Goal: Information Seeking & Learning: Learn about a topic

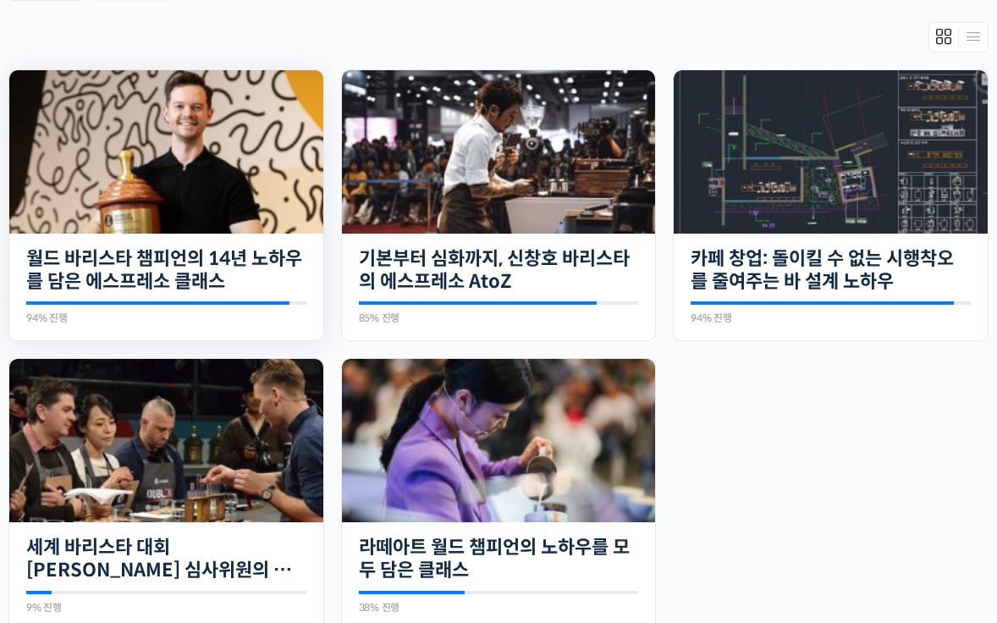
click at [243, 209] on img at bounding box center [166, 151] width 314 height 163
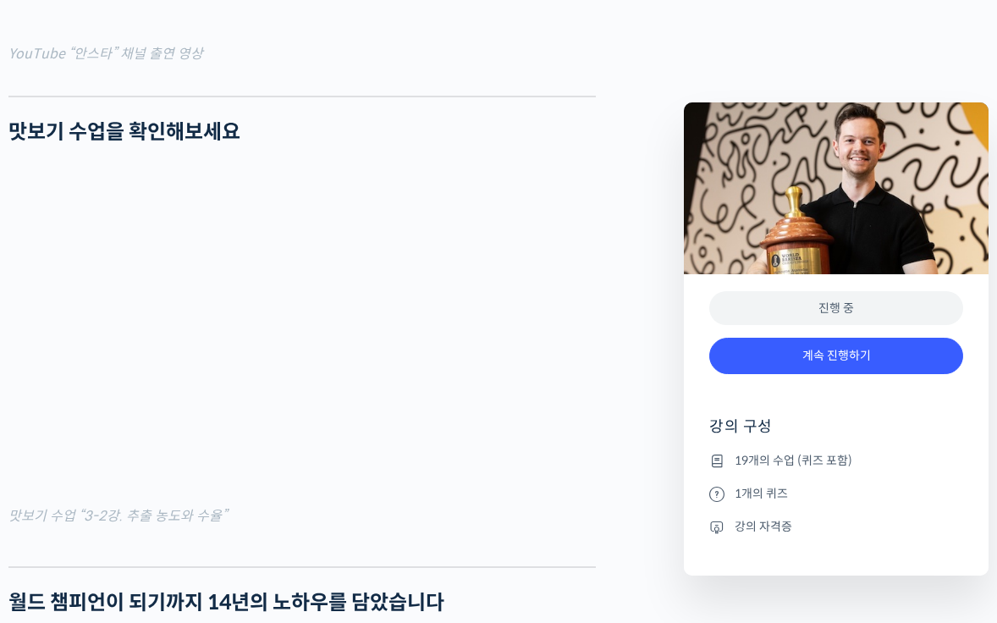
scroll to position [1966, 0]
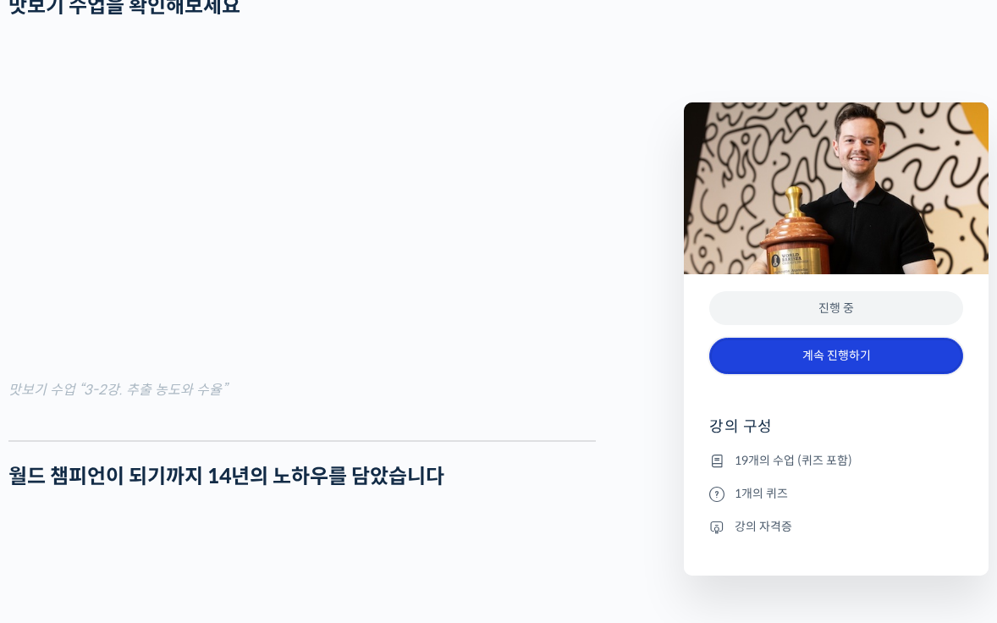
click at [751, 366] on link "계속 진행하기" at bounding box center [836, 356] width 254 height 36
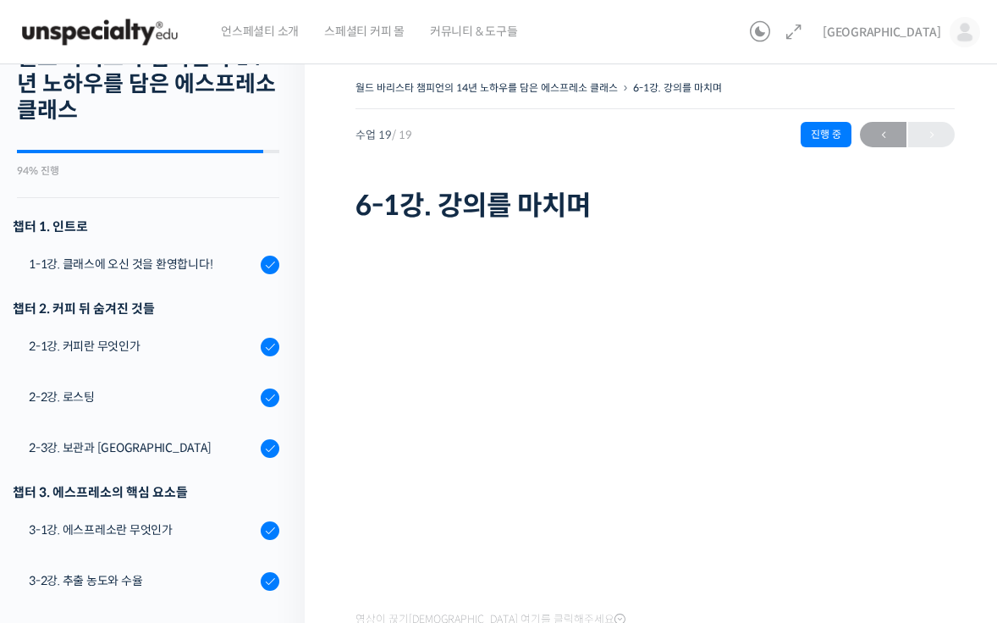
scroll to position [53, 0]
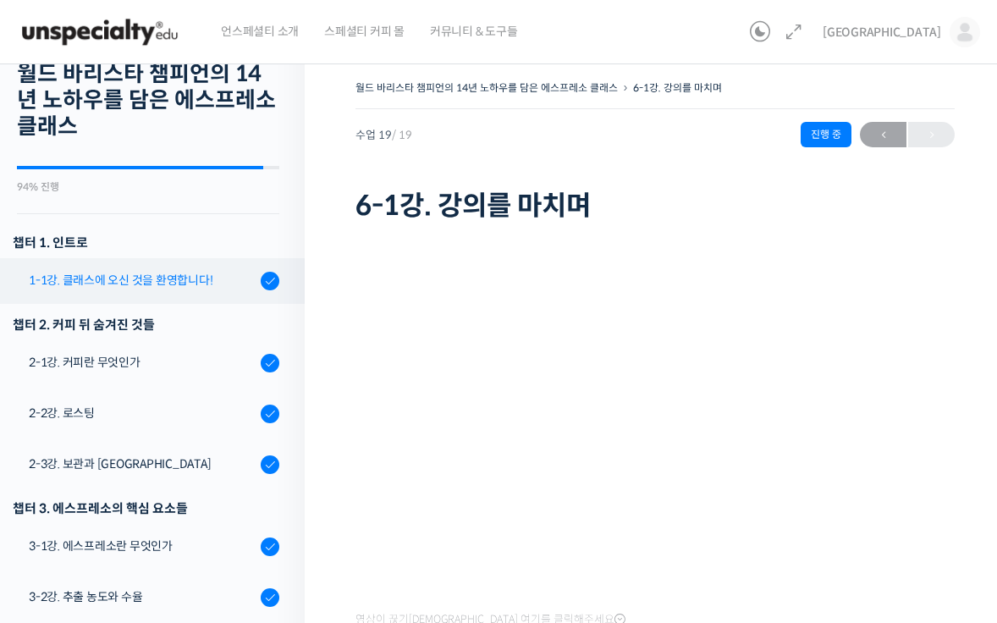
click at [175, 289] on link "1-1강. 클래스에 오신 것을 환영합니다!" at bounding box center [148, 281] width 313 height 46
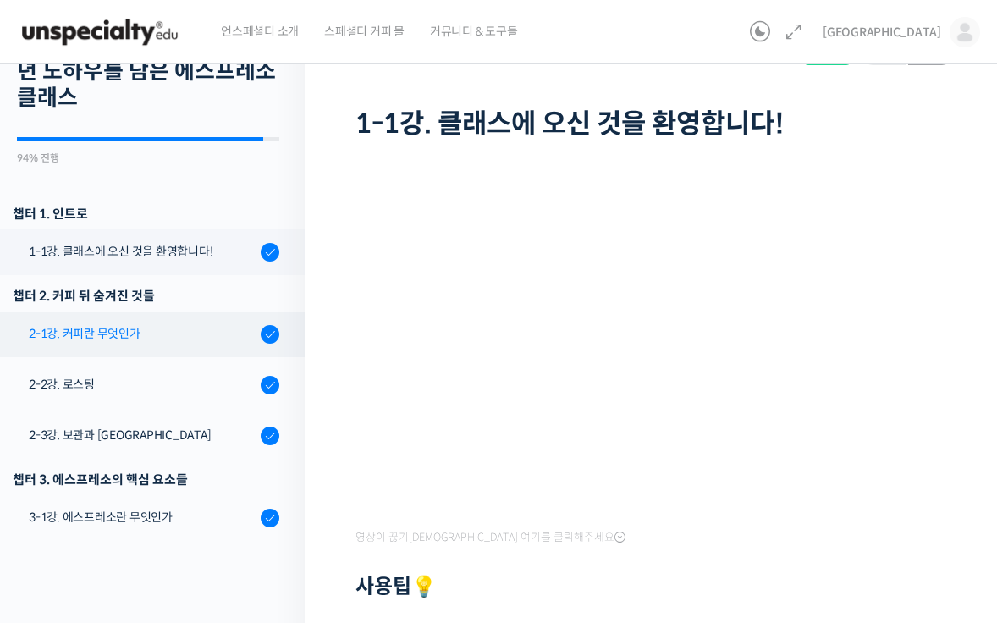
click at [162, 332] on div "2-1강. 커피란 무엇인가" at bounding box center [142, 333] width 227 height 19
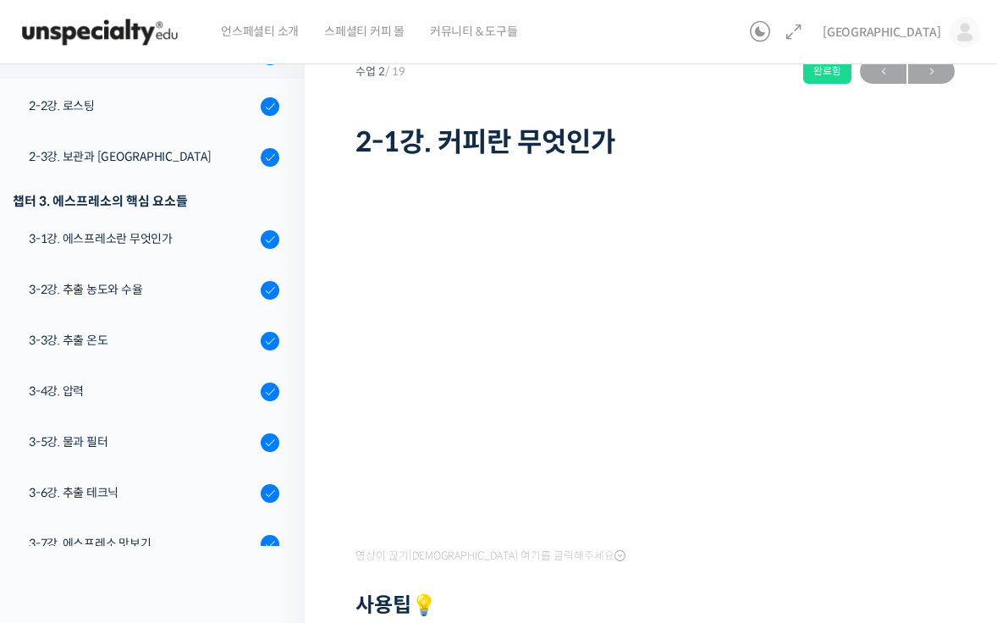
scroll to position [75, 0]
